Goal: Navigation & Orientation: Find specific page/section

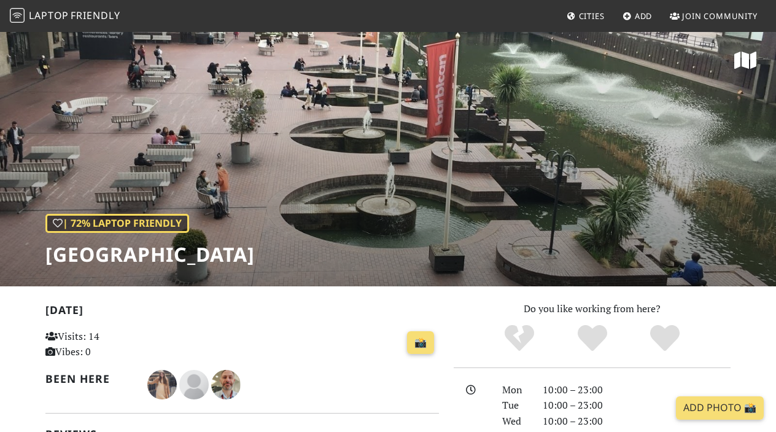
click at [259, 171] on div "| 72% Laptop Friendly Barbican Centre" at bounding box center [388, 158] width 776 height 255
click at [44, 10] on span "Laptop" at bounding box center [49, 16] width 40 height 14
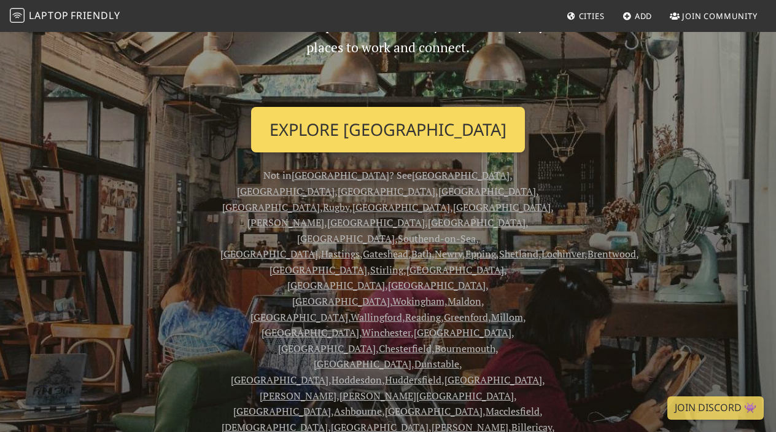
scroll to position [166, 0]
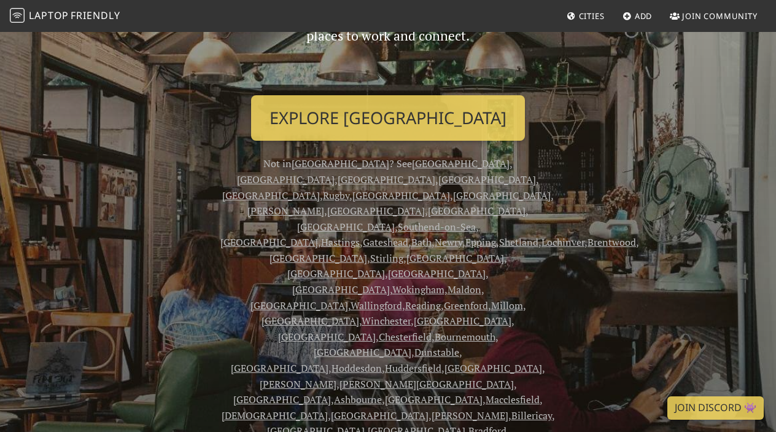
click at [413, 90] on div "From coffee shops to hotel lobbies, discover everyday places to work and connec…" at bounding box center [388, 268] width 350 height 529
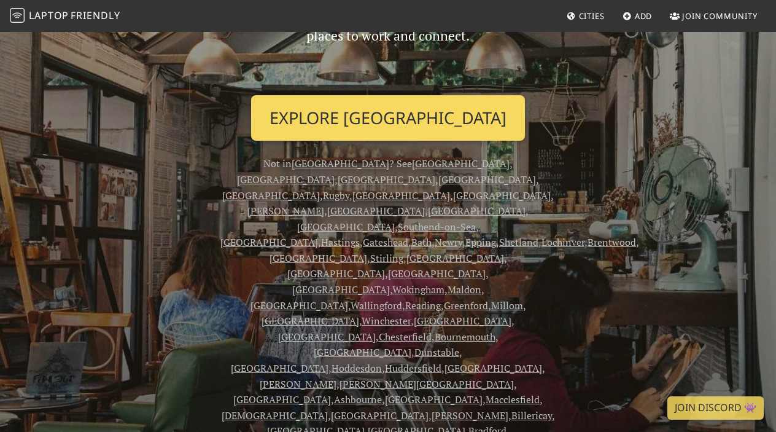
click at [411, 112] on link "Explore London" at bounding box center [388, 117] width 274 height 45
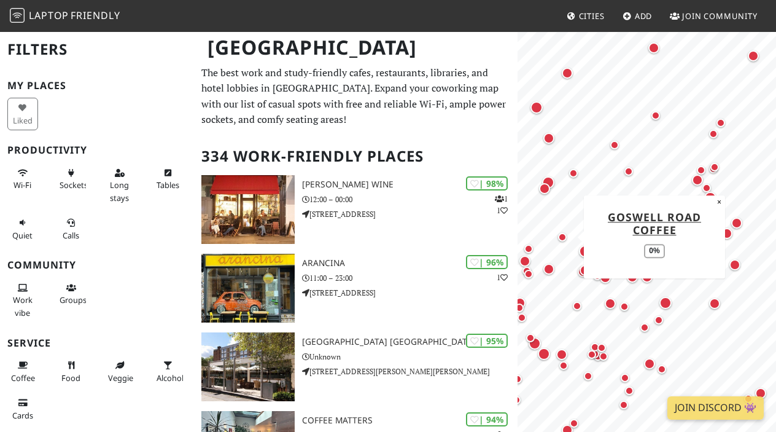
click at [561, 232] on div "Map marker" at bounding box center [562, 237] width 15 height 15
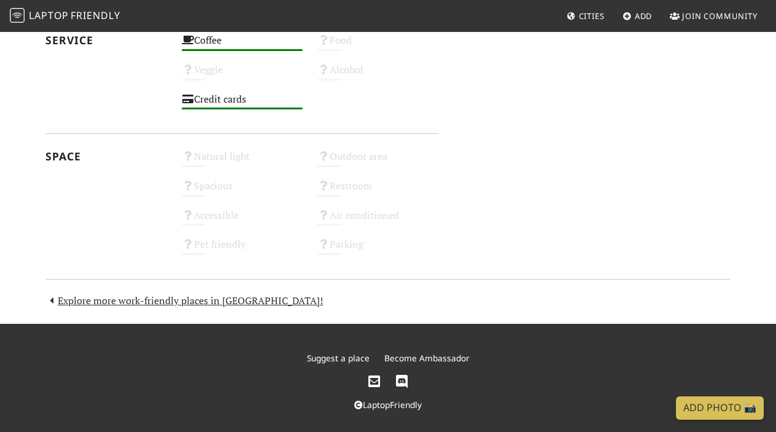
scroll to position [647, 0]
